Goal: Information Seeking & Learning: Learn about a topic

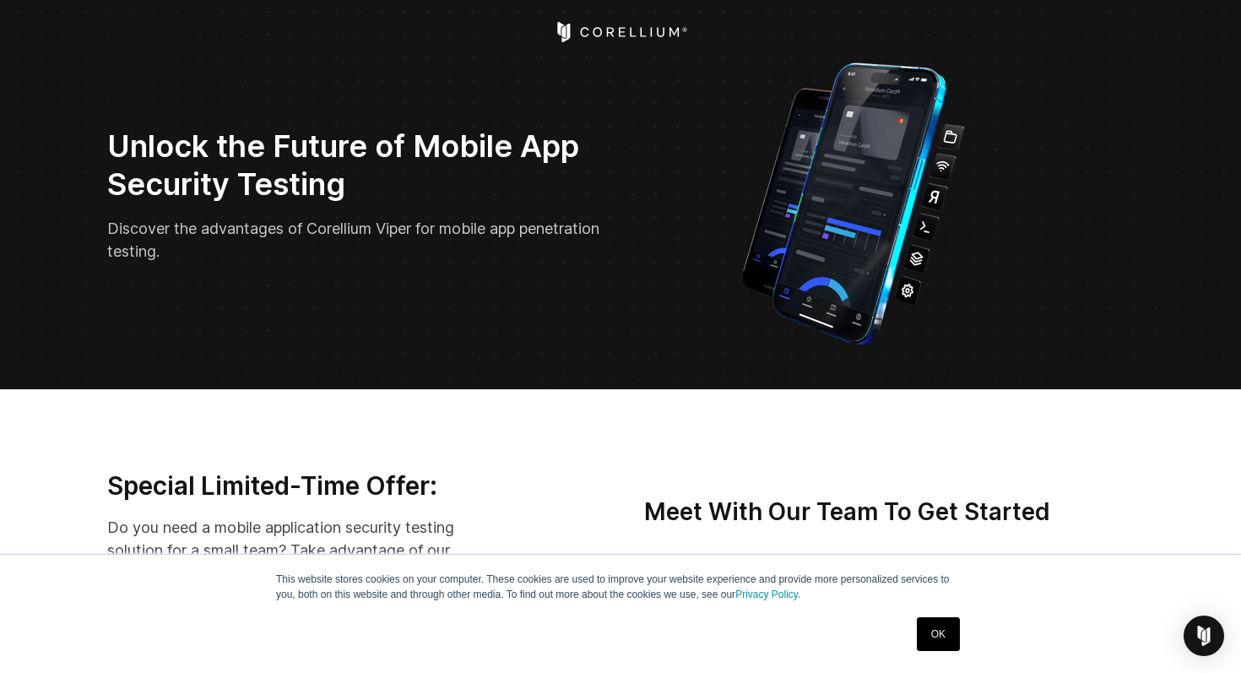
click at [607, 25] on icon "Corellium Home" at bounding box center [621, 32] width 134 height 20
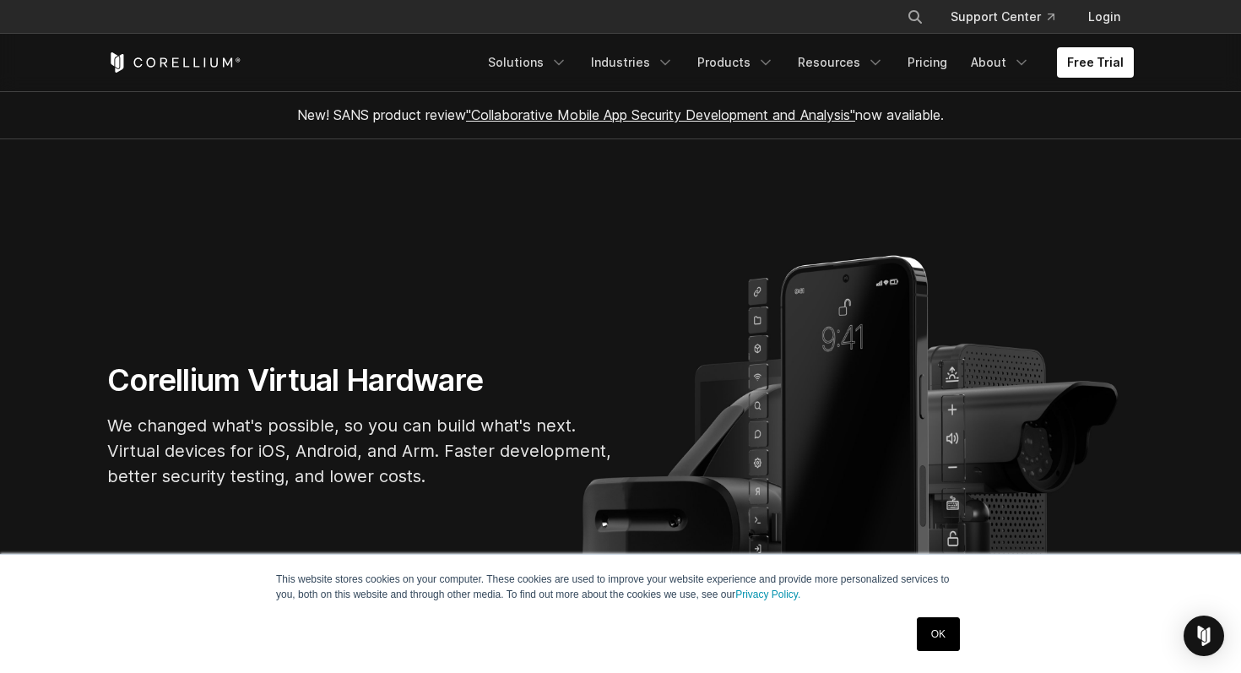
click at [794, 65] on ul "Solutions Mobile IoT" at bounding box center [806, 62] width 656 height 30
click at [774, 65] on icon "Navigation Menu" at bounding box center [765, 62] width 17 height 17
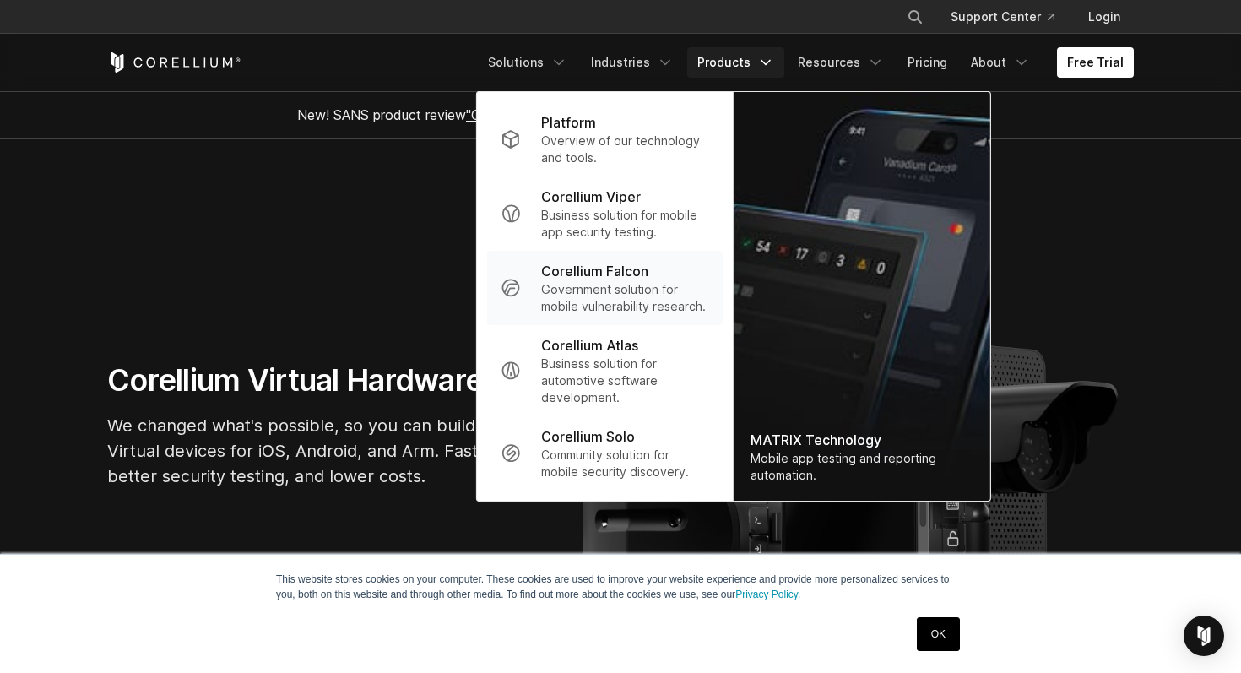
click at [595, 269] on p "Corellium Falcon" at bounding box center [594, 271] width 107 height 20
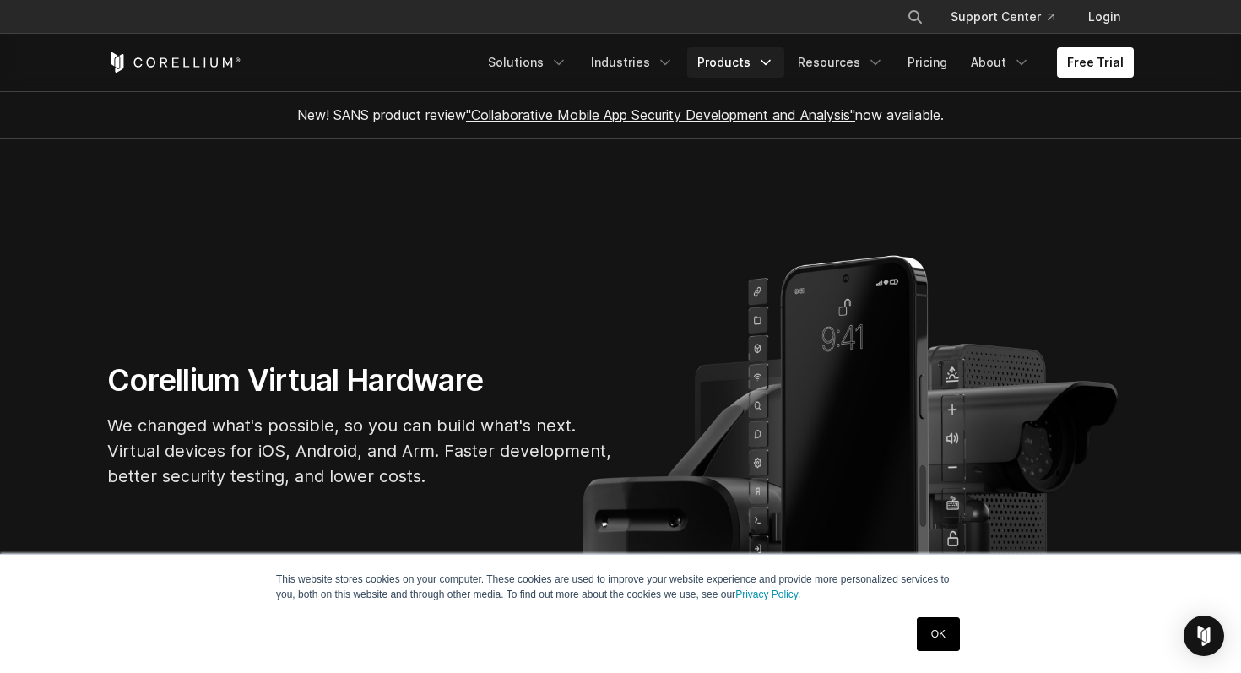
click at [756, 68] on link "Products" at bounding box center [735, 62] width 97 height 30
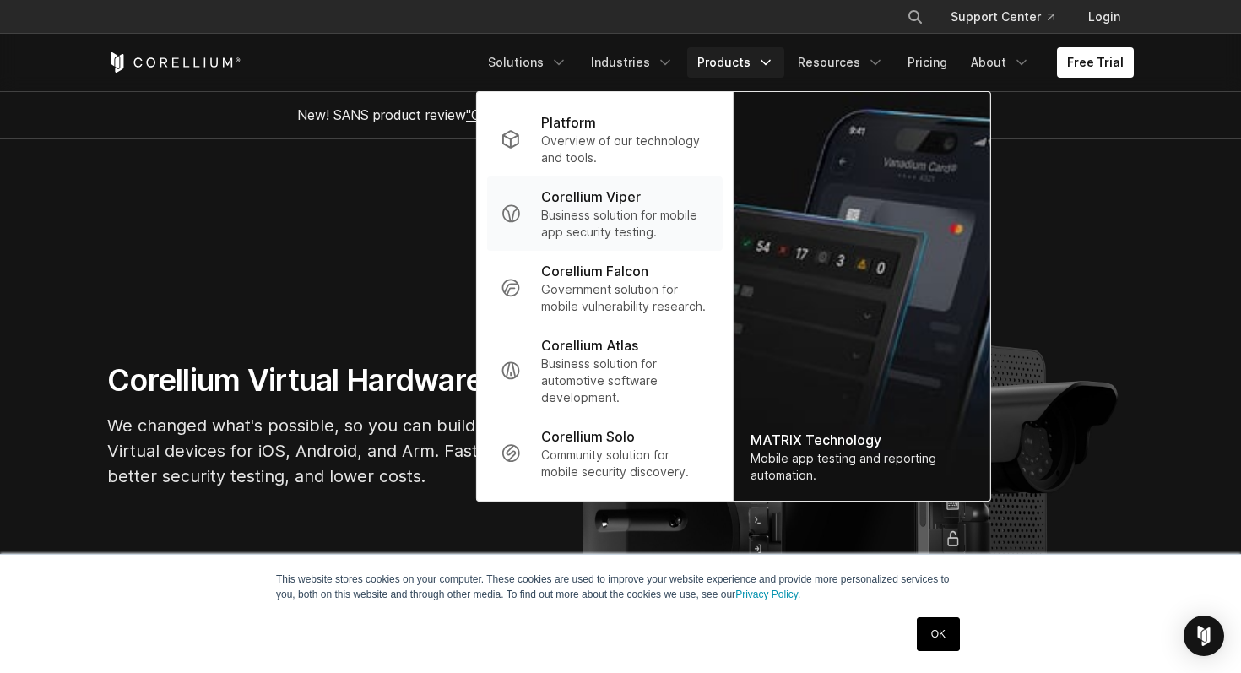
click at [606, 195] on p "Corellium Viper" at bounding box center [591, 197] width 100 height 20
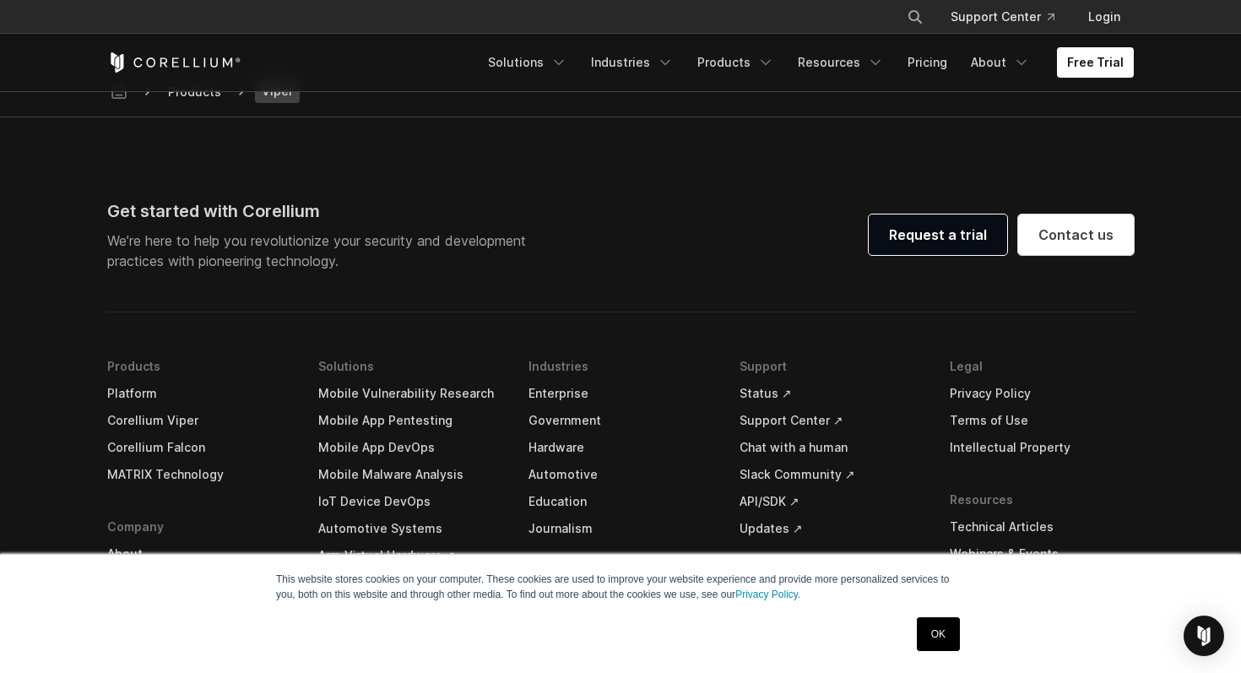
scroll to position [4916, 0]
